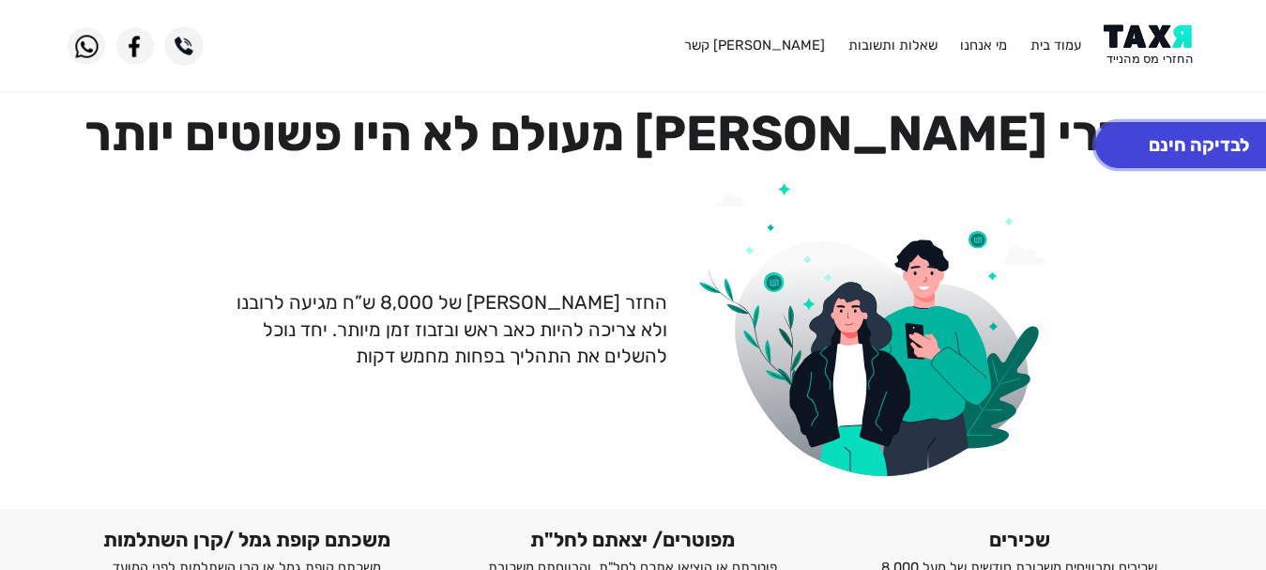
click at [1204, 157] on button "לבדיקה חינם" at bounding box center [1199, 145] width 207 height 46
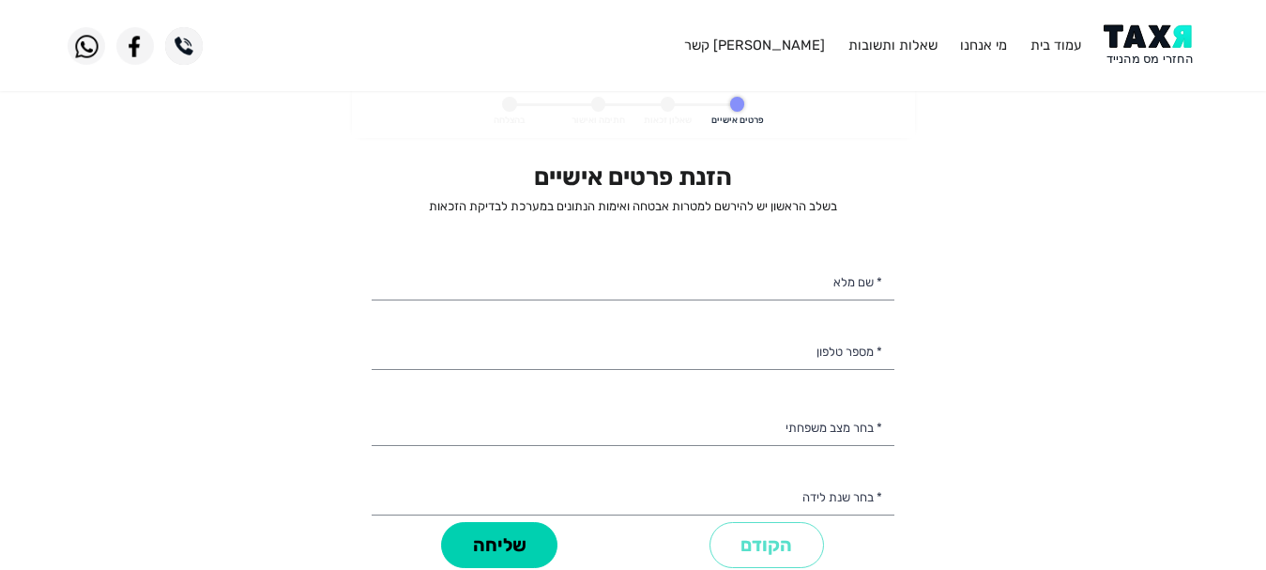
select select
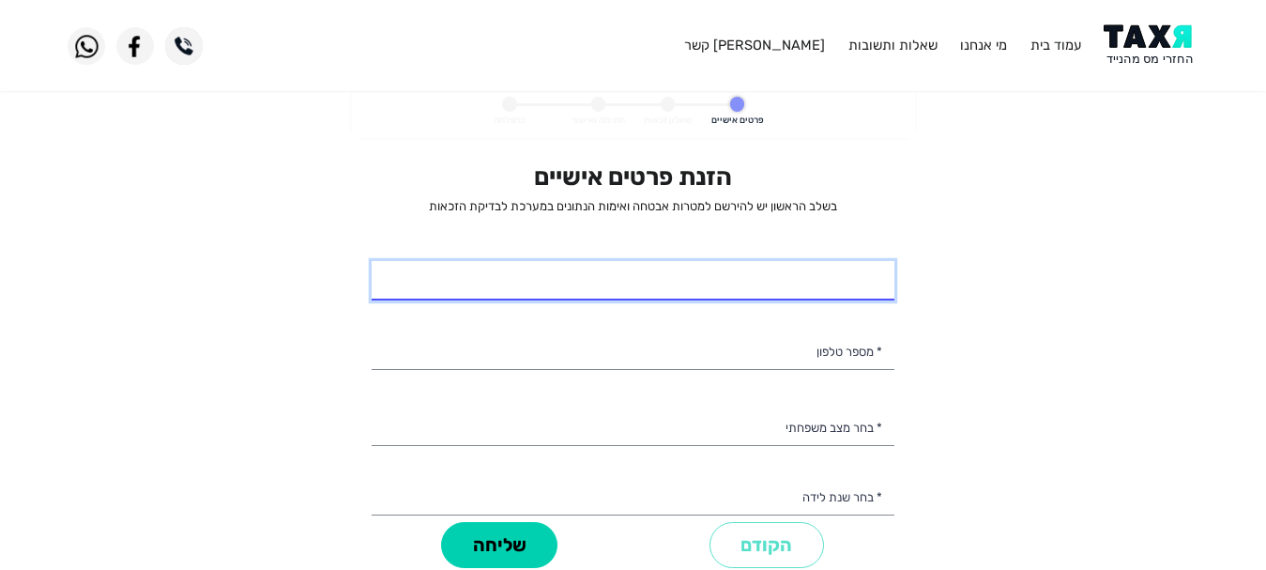
click at [874, 277] on input "* שם מלא" at bounding box center [633, 280] width 523 height 39
type input "[PERSON_NAME]"
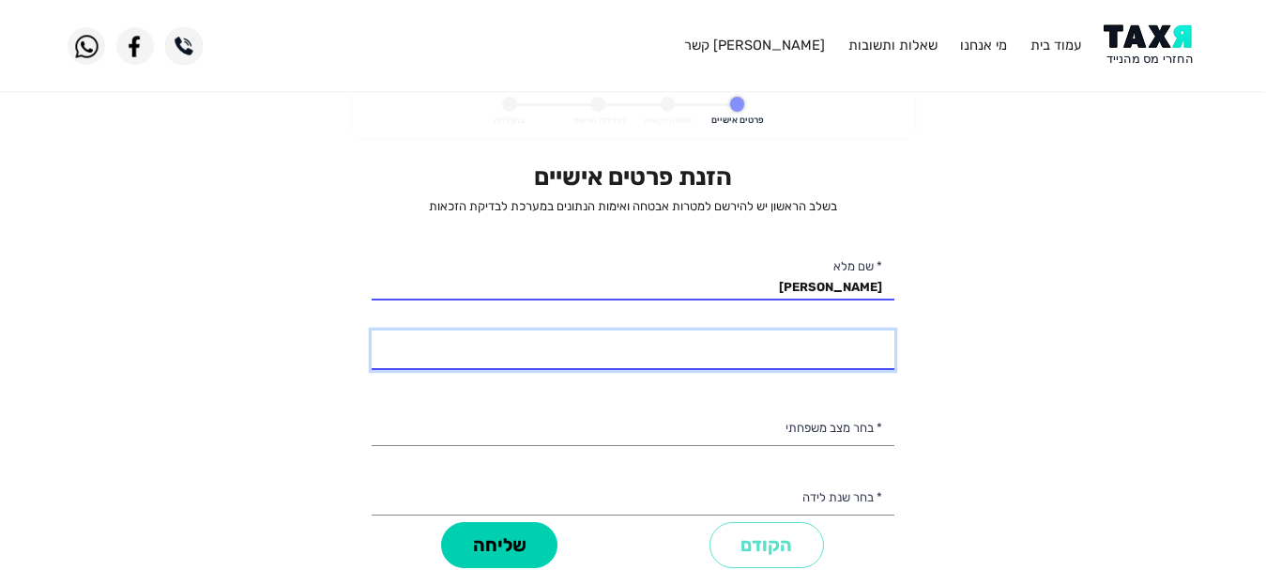
click at [795, 352] on input "* מספר טלפון" at bounding box center [633, 349] width 523 height 39
type input "053-7488149"
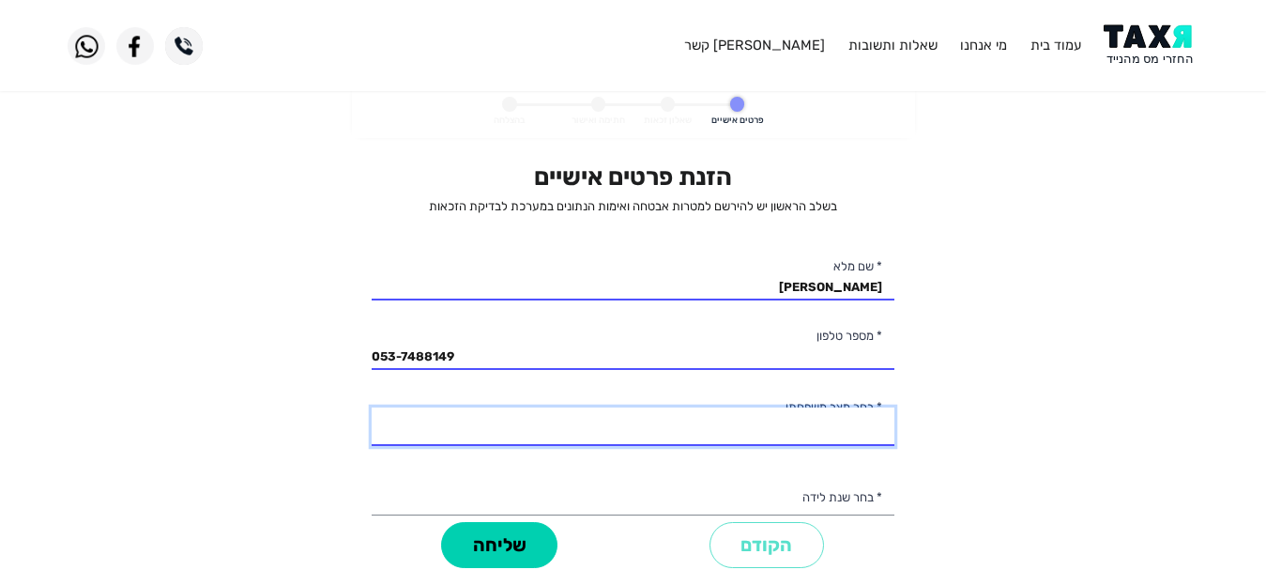
click at [814, 432] on select "רווק/ה נשוי/[PERSON_NAME]/ה אלמן/נה" at bounding box center [633, 426] width 523 height 39
select select "1: Single"
click at [372, 407] on select "רווק/ה נשוי/[PERSON_NAME]/ה אלמן/נה" at bounding box center [633, 426] width 523 height 39
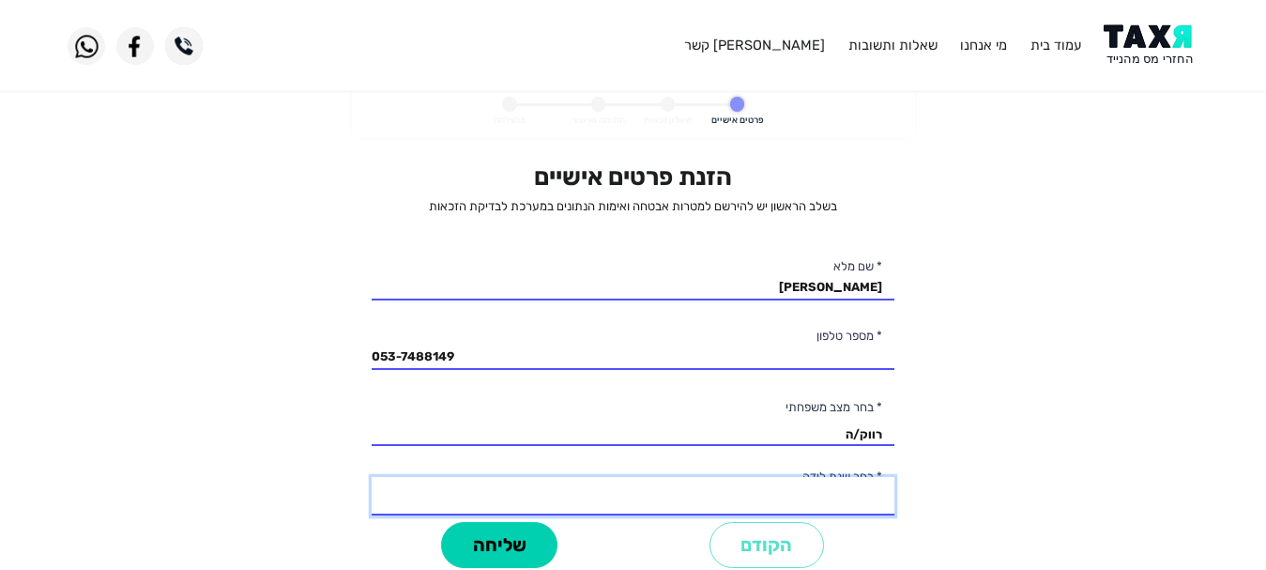
click at [829, 490] on select "2003 2002 2001 2000 1999 1998 1997 1996 1995 1994 1993 1992 1991 1990 1989 1988…" at bounding box center [633, 496] width 523 height 39
select select "13: 1991"
click at [372, 477] on select "2003 2002 2001 2000 1999 1998 1997 1996 1995 1994 1993 1992 1991 1990 1989 1988…" at bounding box center [633, 496] width 523 height 39
click at [856, 498] on select "2003 2002 2001 2000 1999 1998 1997 1996 1995 1994 1993 1992 1991 1990 1989 1988…" at bounding box center [633, 496] width 523 height 39
click at [1019, 485] on personal-details "פרטים אישיים שאלון זכאות חתימה ואישור בהצלחה הזנת פרטים אישיים בשלב הראשון יש ל…" at bounding box center [633, 350] width 1266 height 530
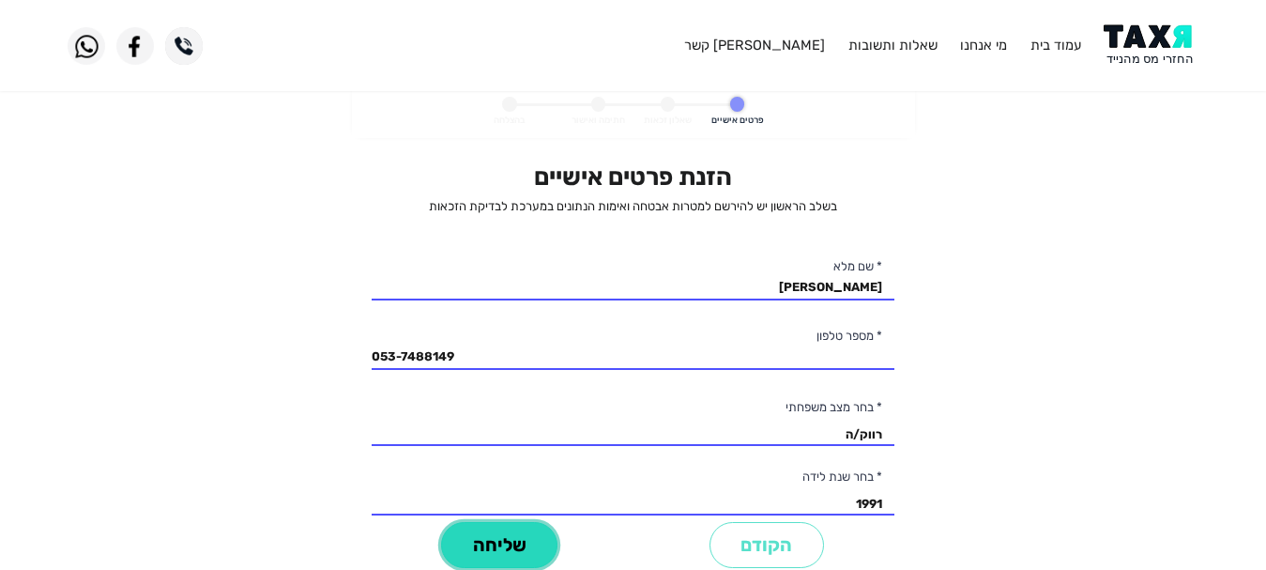
click at [467, 547] on button "שליחה" at bounding box center [499, 545] width 116 height 46
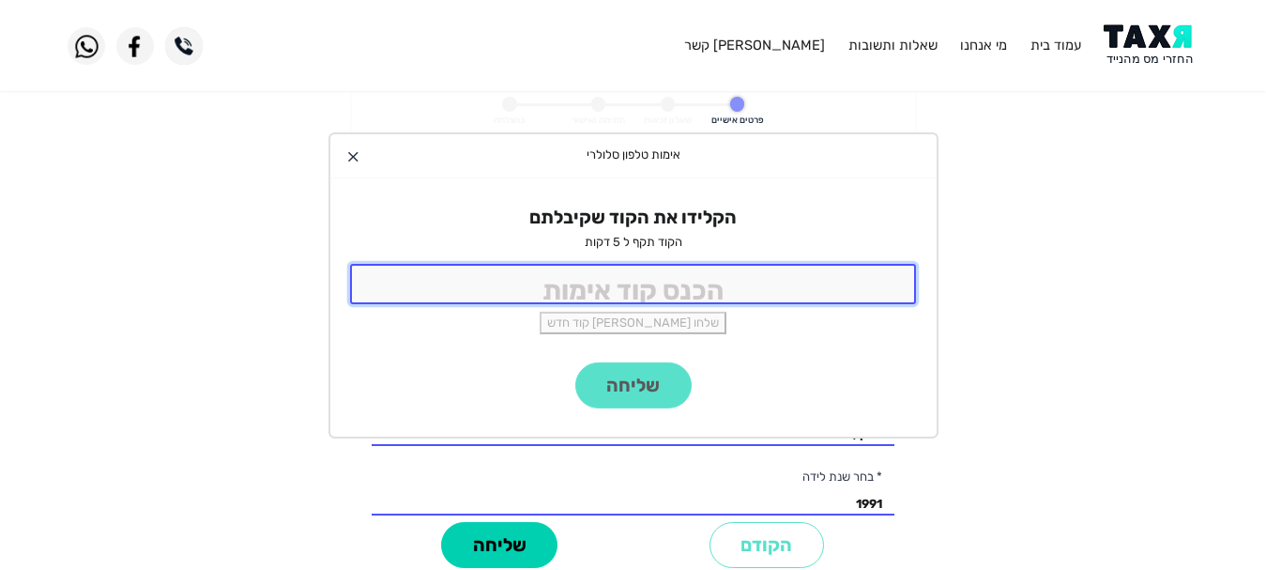
click at [524, 292] on input "tel" at bounding box center [633, 284] width 567 height 40
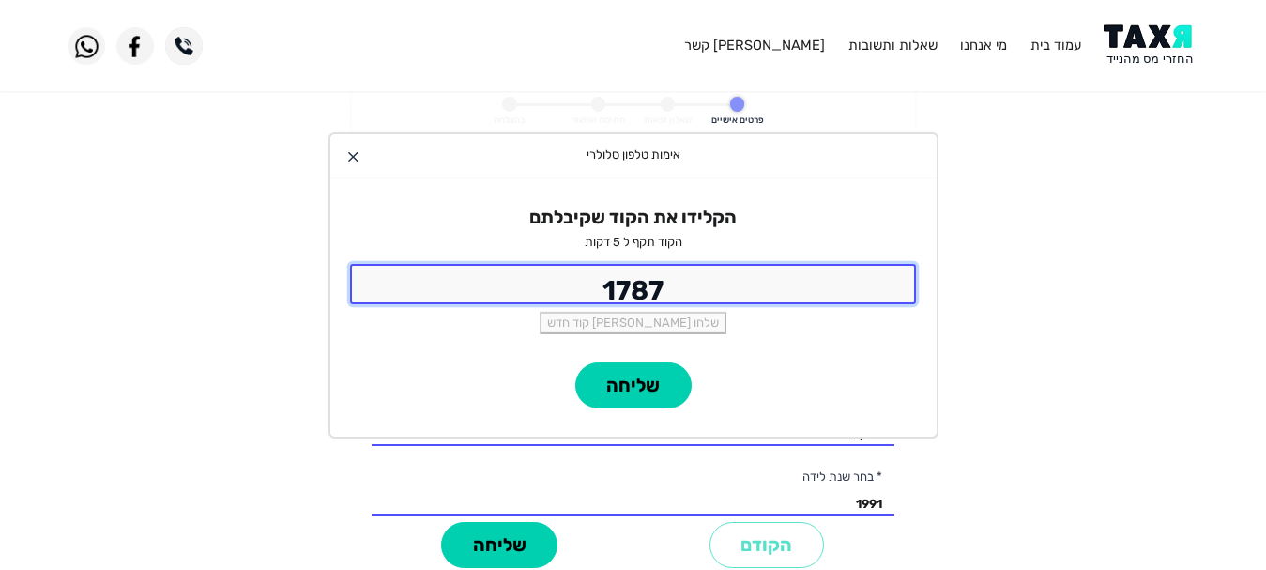
type input "1787"
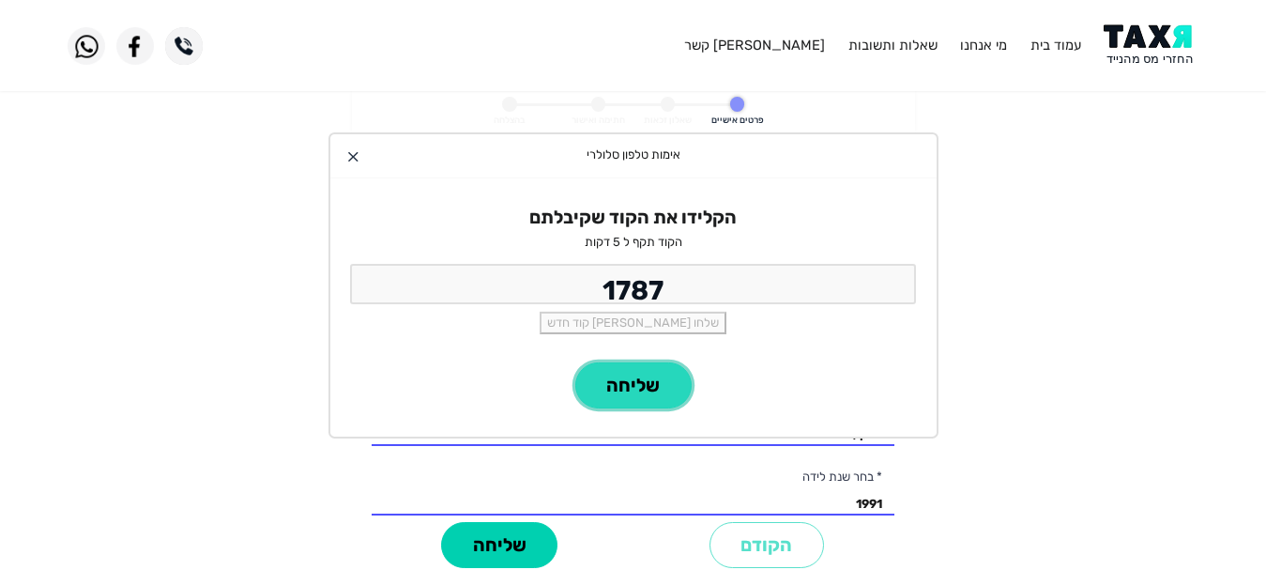
click at [649, 392] on button "שליחה" at bounding box center [633, 385] width 116 height 46
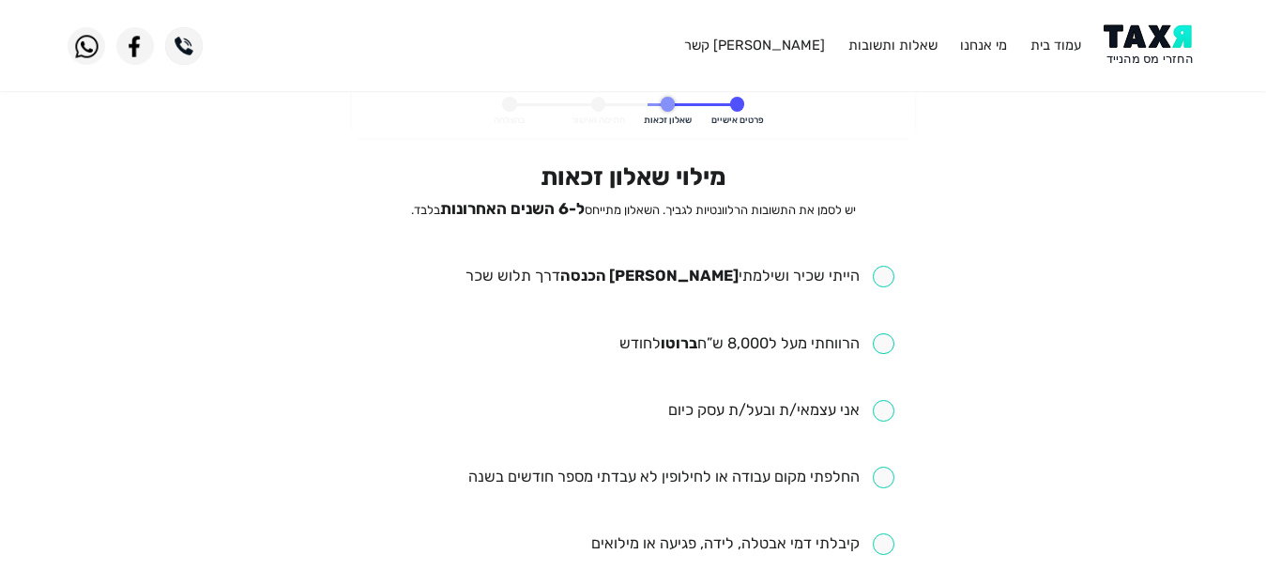
click at [883, 284] on input "checkbox" at bounding box center [680, 277] width 429 height 22
checkbox input "true"
click at [880, 345] on input "checkbox" at bounding box center [757, 344] width 275 height 22
checkbox input "true"
click at [879, 472] on input "checkbox" at bounding box center [681, 478] width 426 height 22
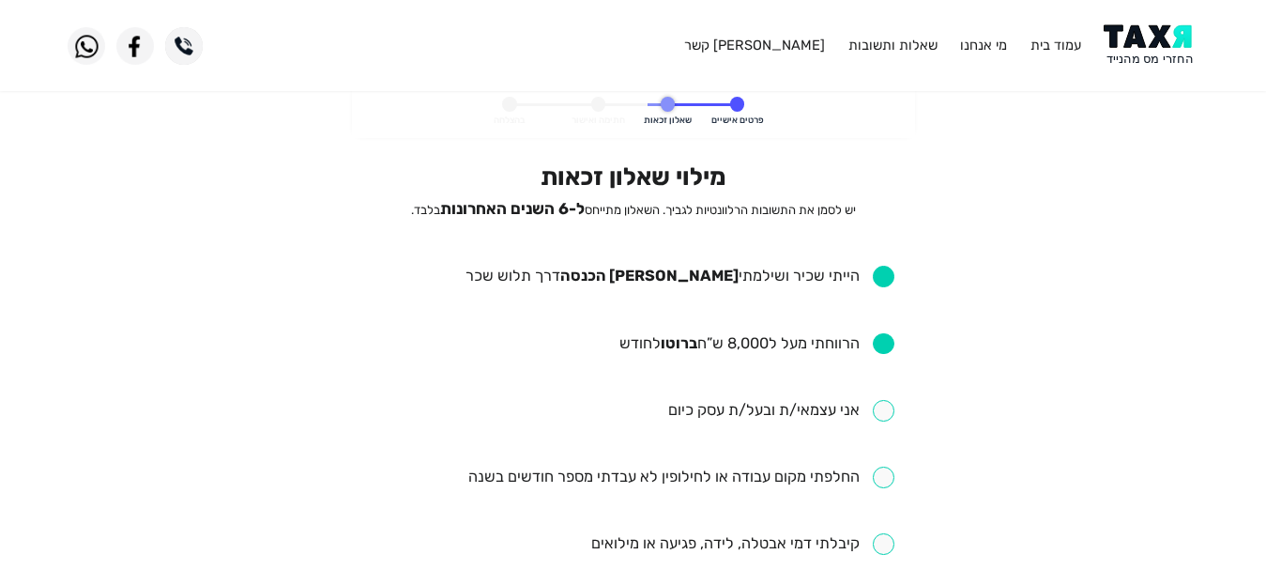
checkbox input "true"
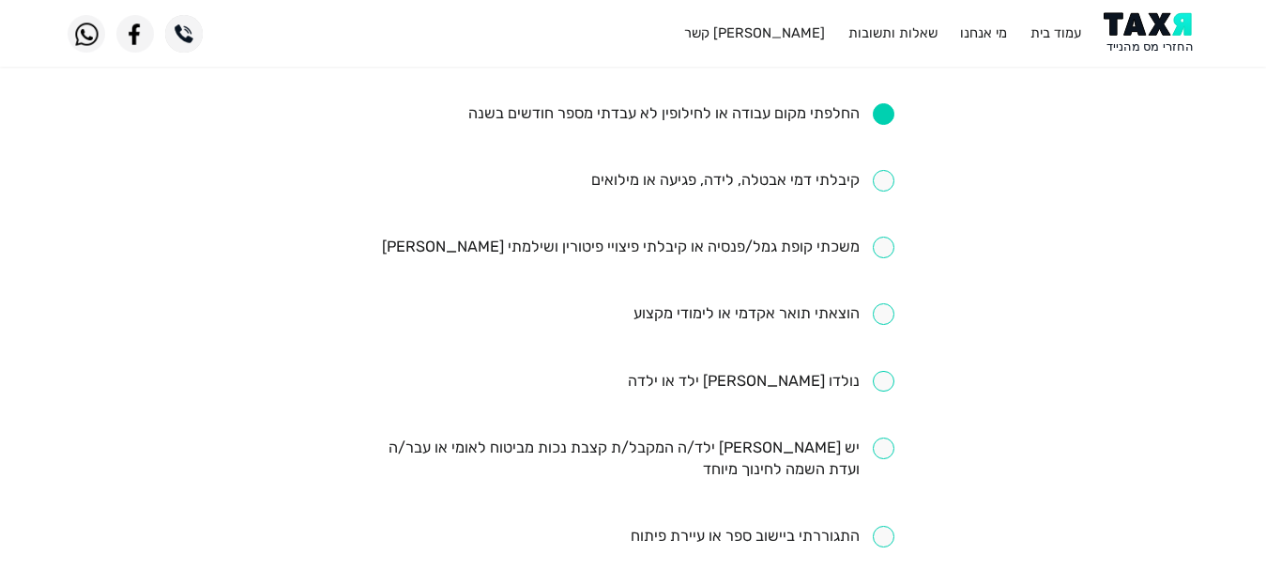
scroll to position [376, 0]
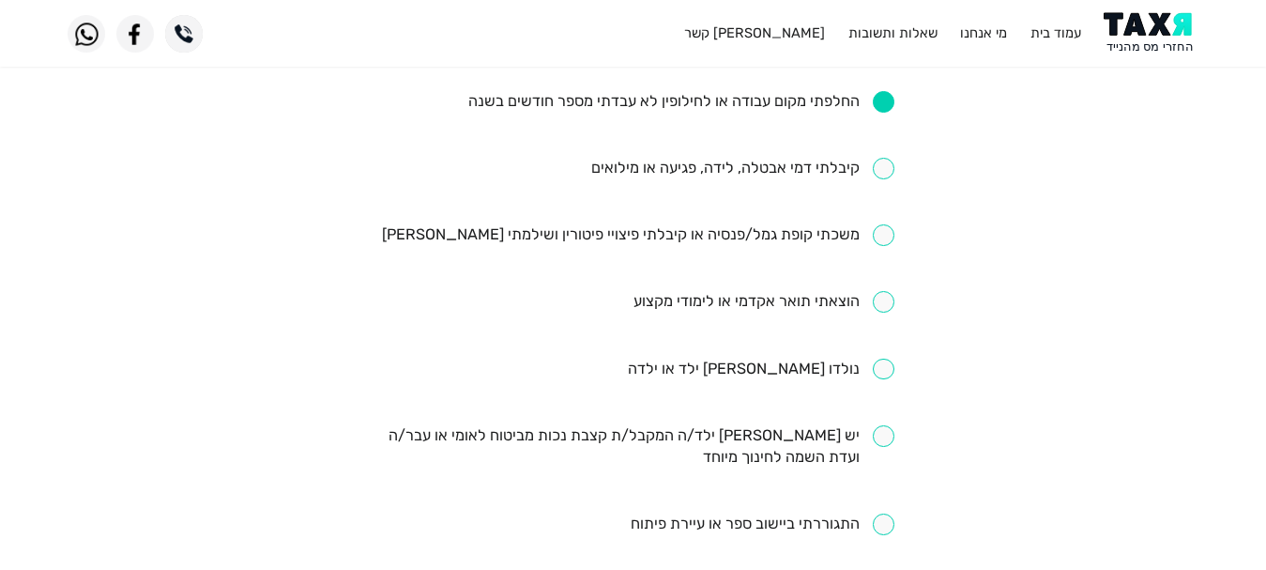
click at [884, 238] on input "checkbox" at bounding box center [638, 235] width 513 height 22
checkbox input "true"
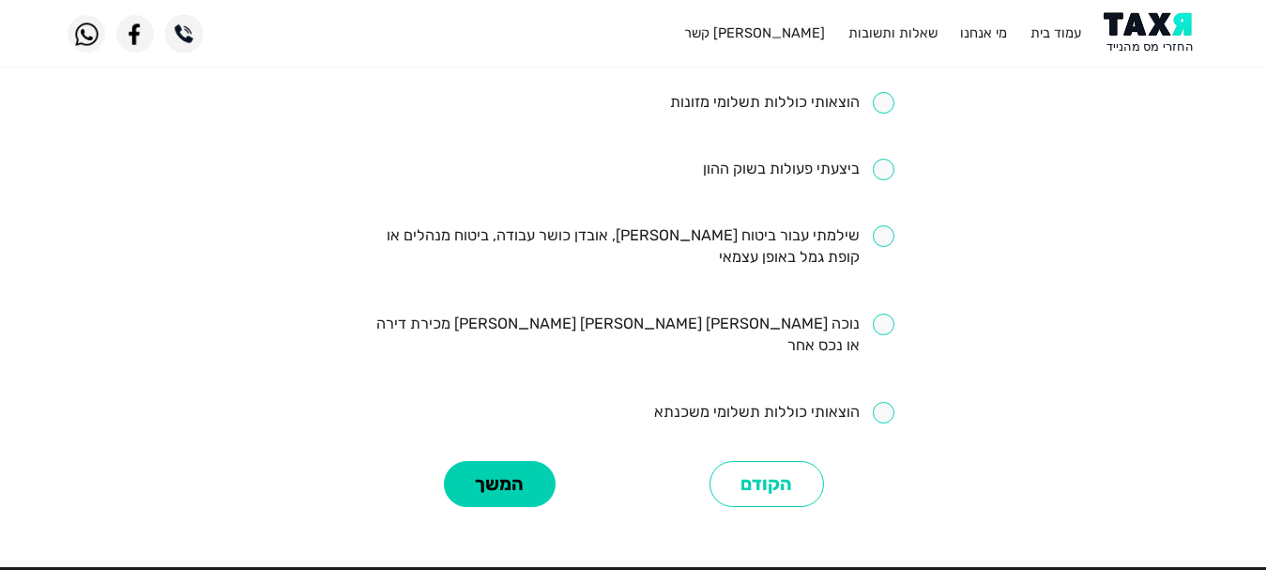
scroll to position [901, 0]
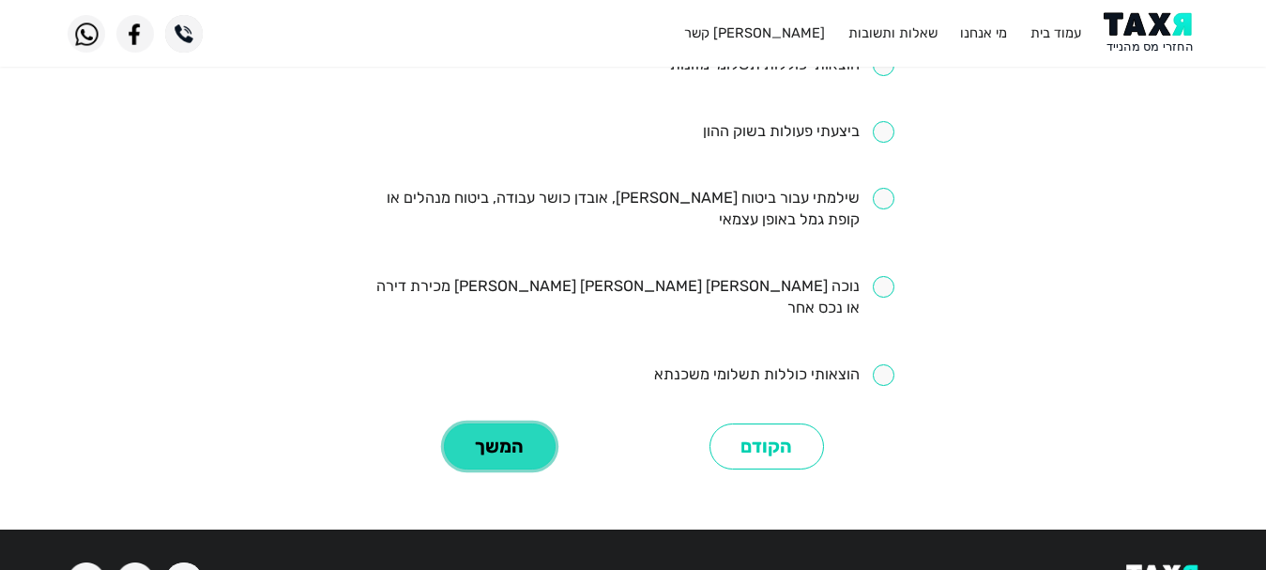
click at [472, 429] on button "המשך" at bounding box center [500, 446] width 112 height 46
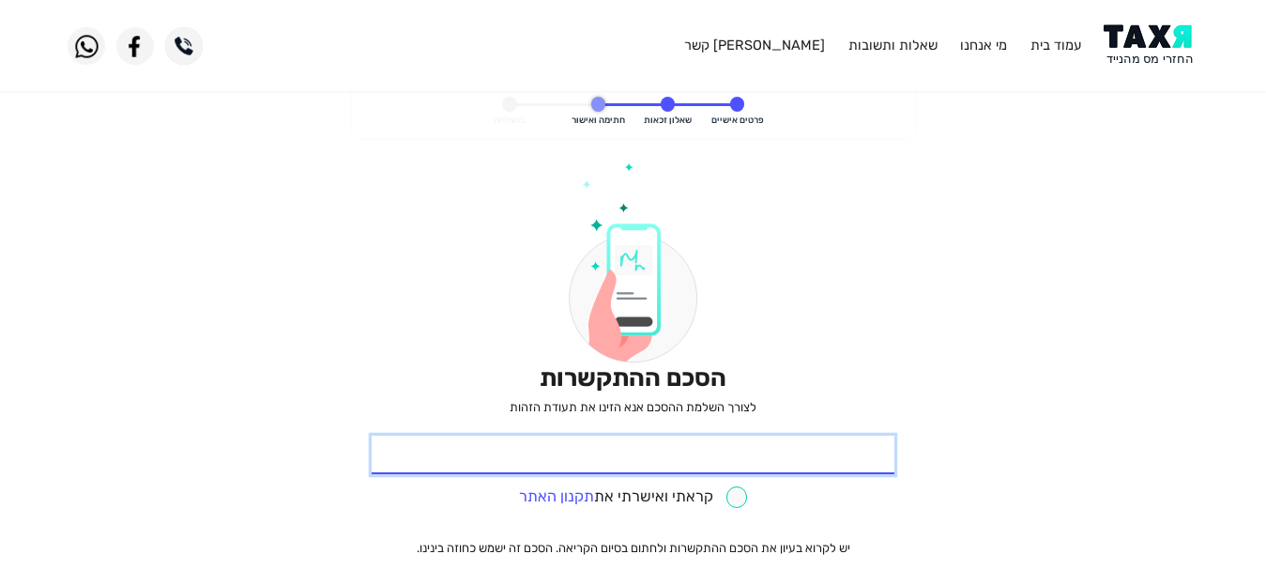
click at [561, 462] on input "* תעודת זהות" at bounding box center [633, 455] width 523 height 39
type input "203720156"
click at [739, 497] on input "checkbox" at bounding box center [633, 497] width 229 height 22
checkbox input "true"
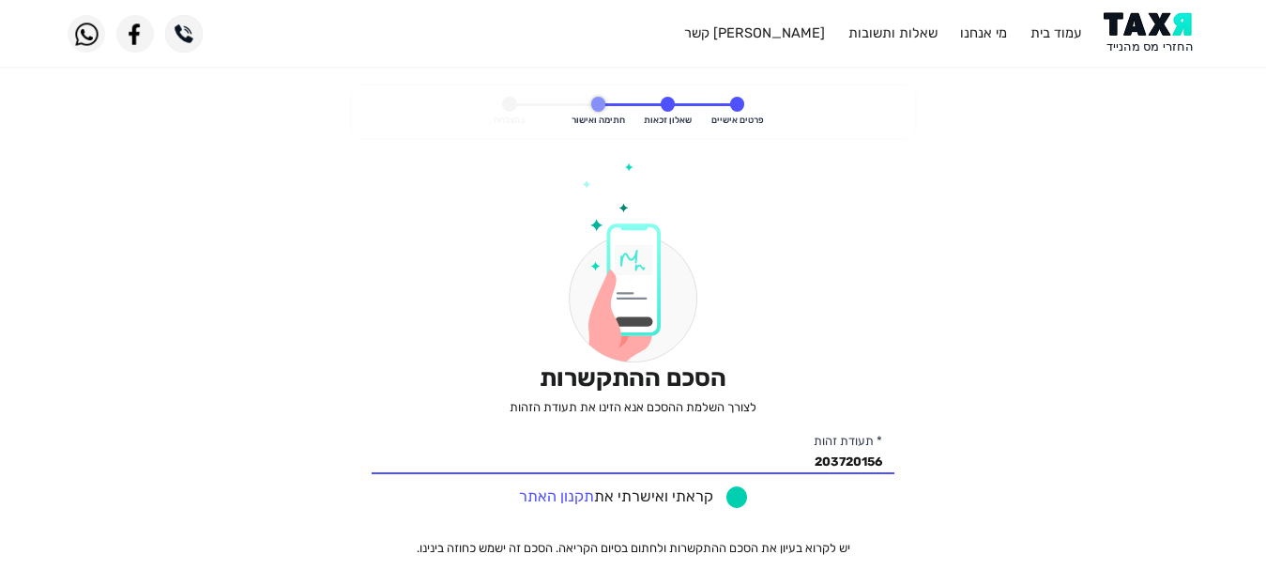
scroll to position [192, 0]
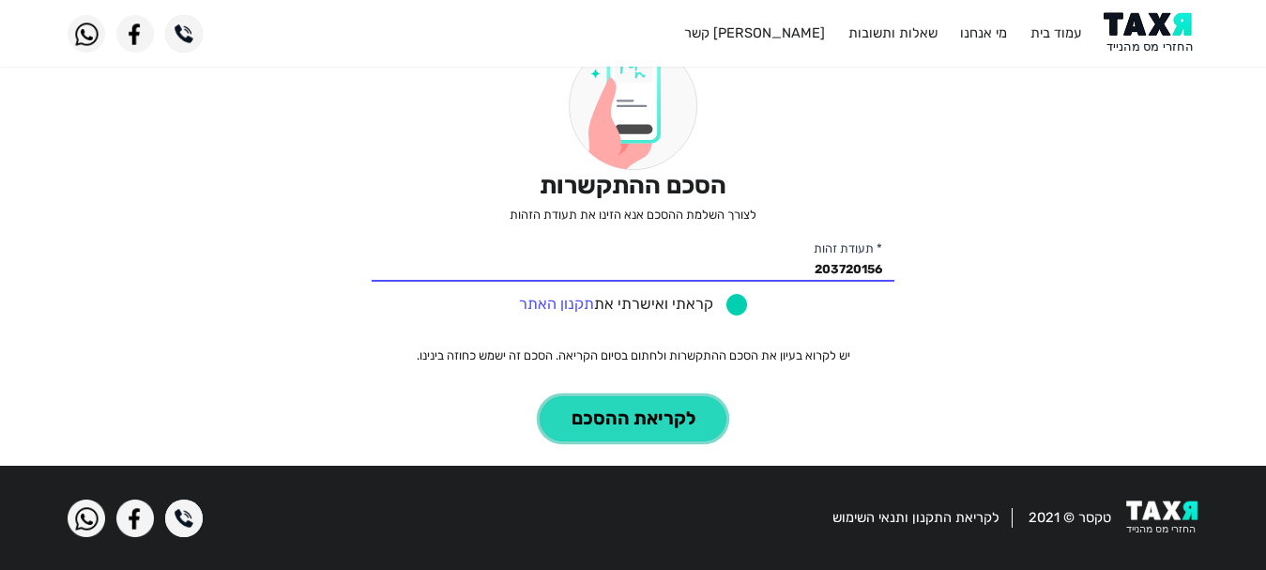
click at [565, 425] on button "לקריאת ההסכם" at bounding box center [633, 419] width 187 height 46
